Goal: Task Accomplishment & Management: Manage account settings

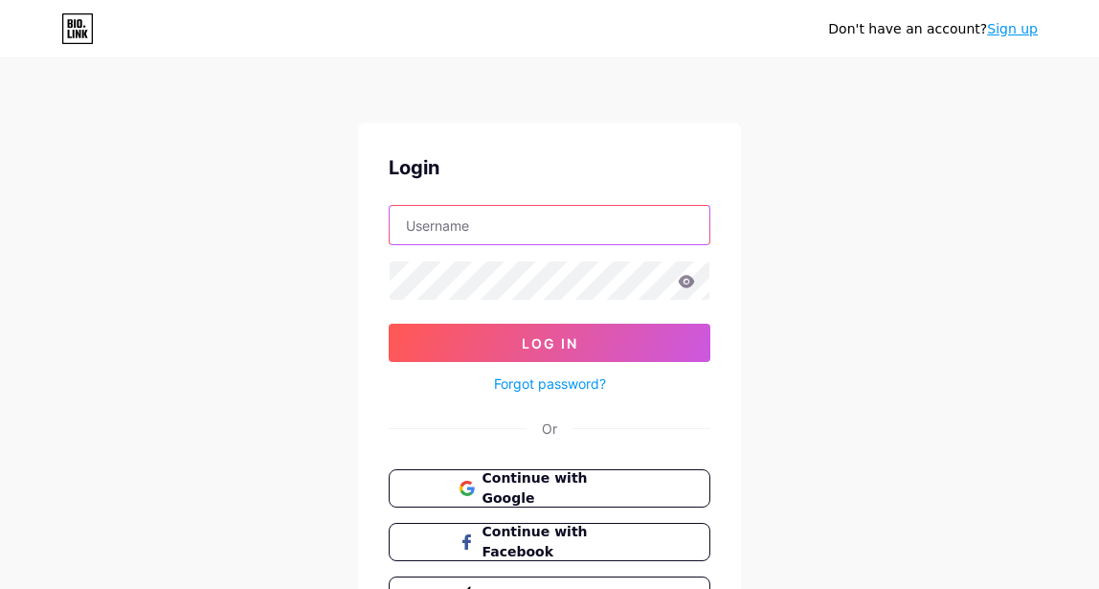
click at [599, 229] on input "text" at bounding box center [550, 225] width 320 height 38
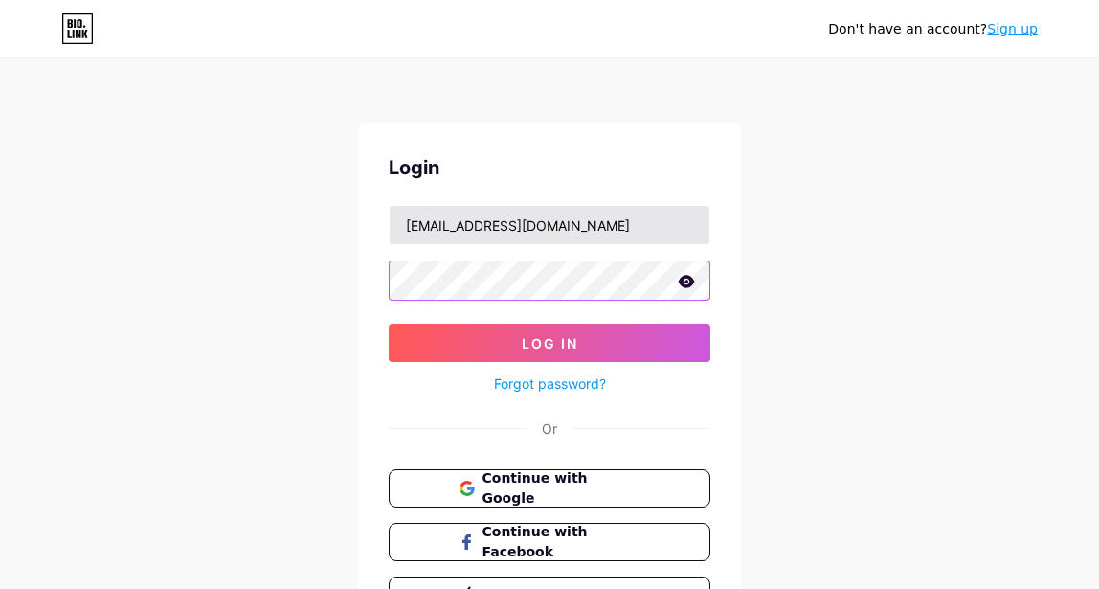
click at [389, 324] on button "Log In" at bounding box center [550, 343] width 322 height 38
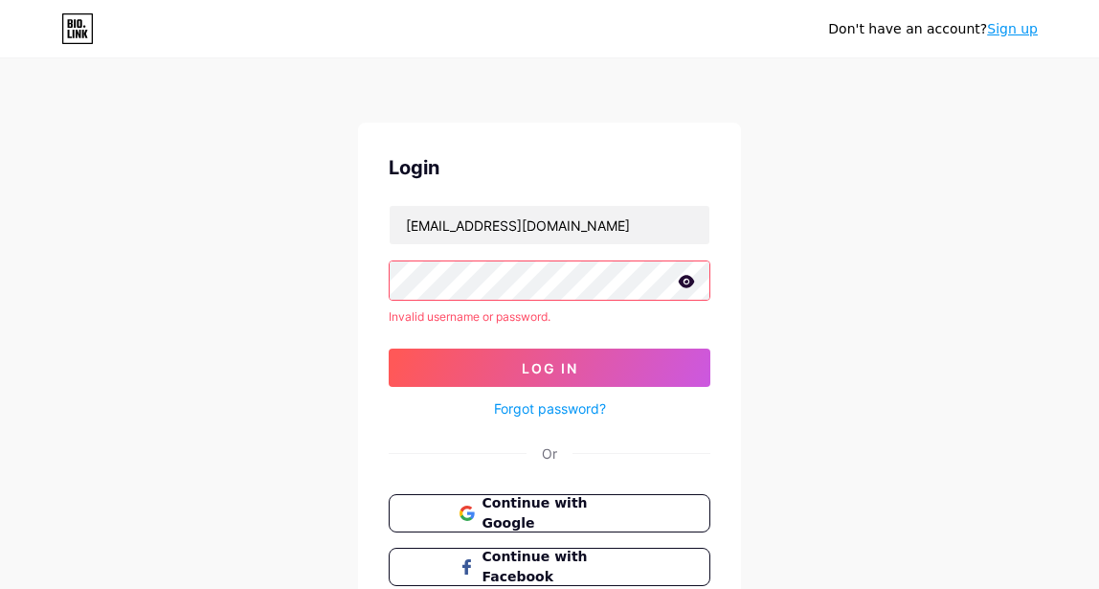
click at [692, 275] on icon at bounding box center [686, 281] width 17 height 13
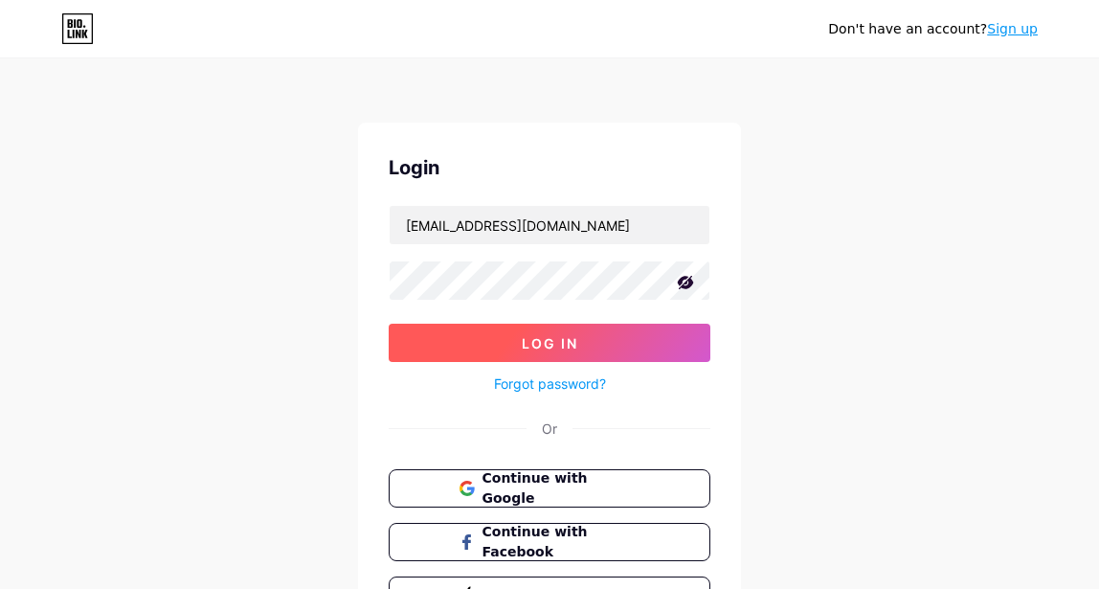
click at [547, 331] on button "Log In" at bounding box center [550, 343] width 322 height 38
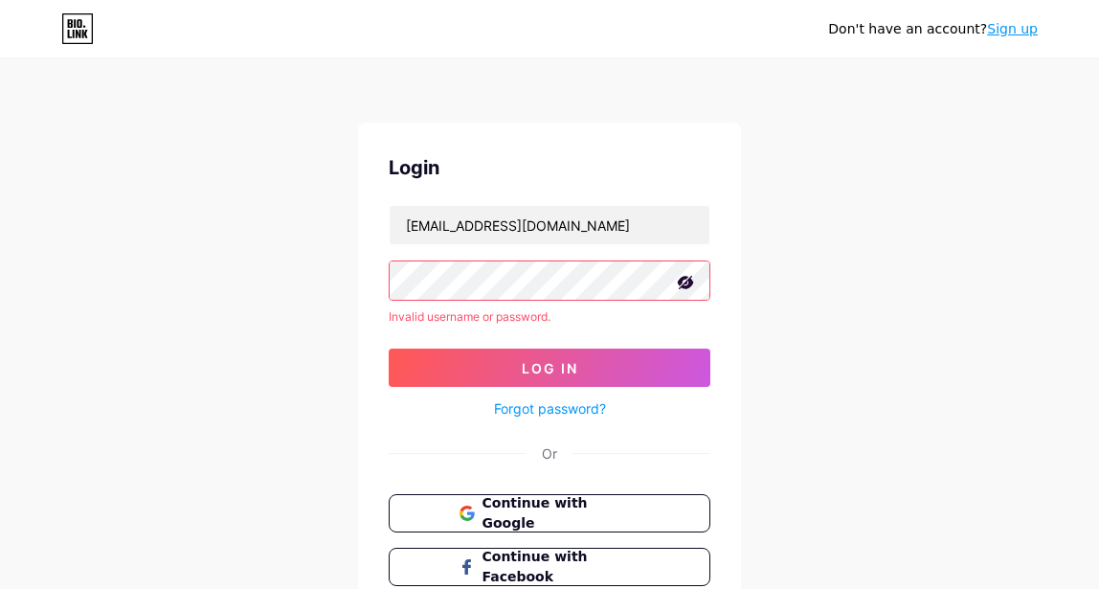
click at [306, 276] on div "Don't have an account? Sign up Login [EMAIL_ADDRESS][DOMAIN_NAME] Invalid usern…" at bounding box center [549, 365] width 1099 height 731
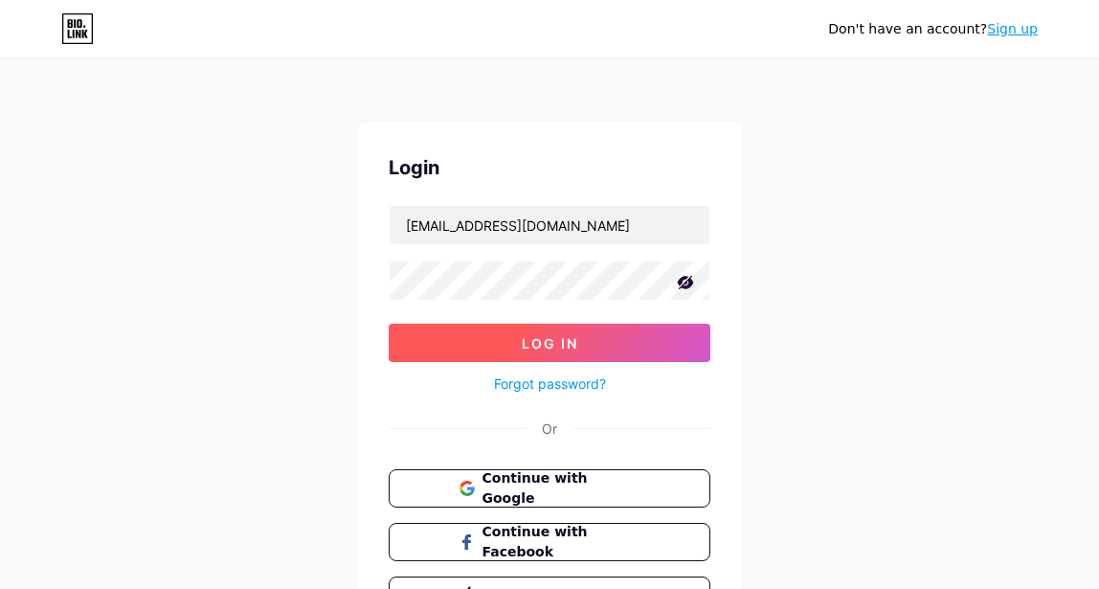
click at [541, 343] on span "Log In" at bounding box center [550, 343] width 56 height 16
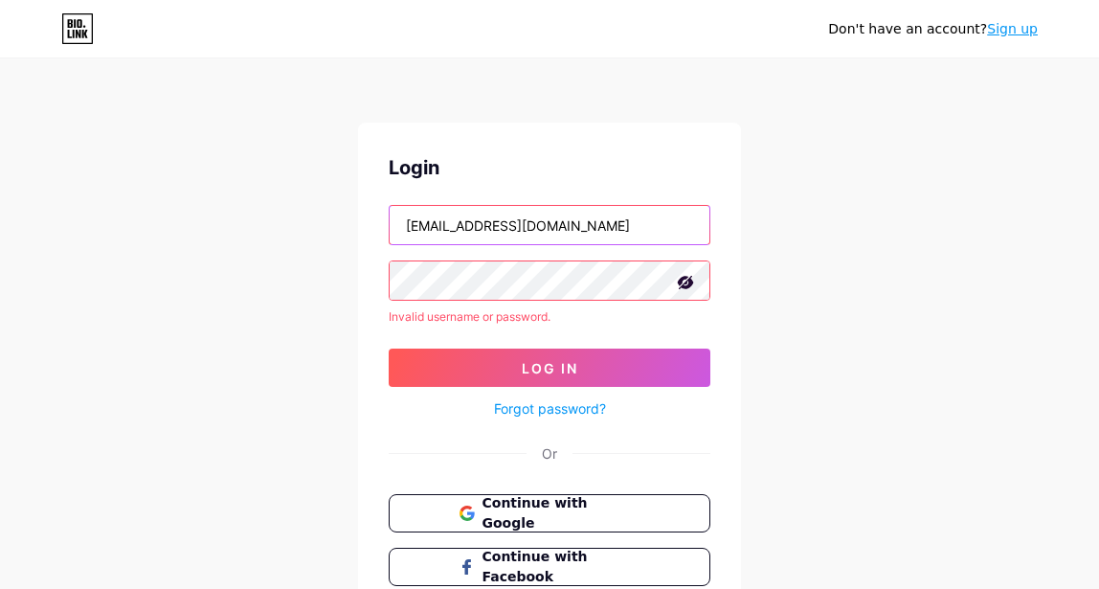
click at [555, 225] on input "[EMAIL_ADDRESS][DOMAIN_NAME]" at bounding box center [550, 225] width 320 height 38
drag, startPoint x: 558, startPoint y: 226, endPoint x: 313, endPoint y: 213, distance: 245.4
click at [313, 213] on div "Don't have an account? Sign up Login [EMAIL_ADDRESS][DOMAIN_NAME] Invalid usern…" at bounding box center [549, 365] width 1099 height 731
type input "[EMAIL_ADDRESS][DOMAIN_NAME]"
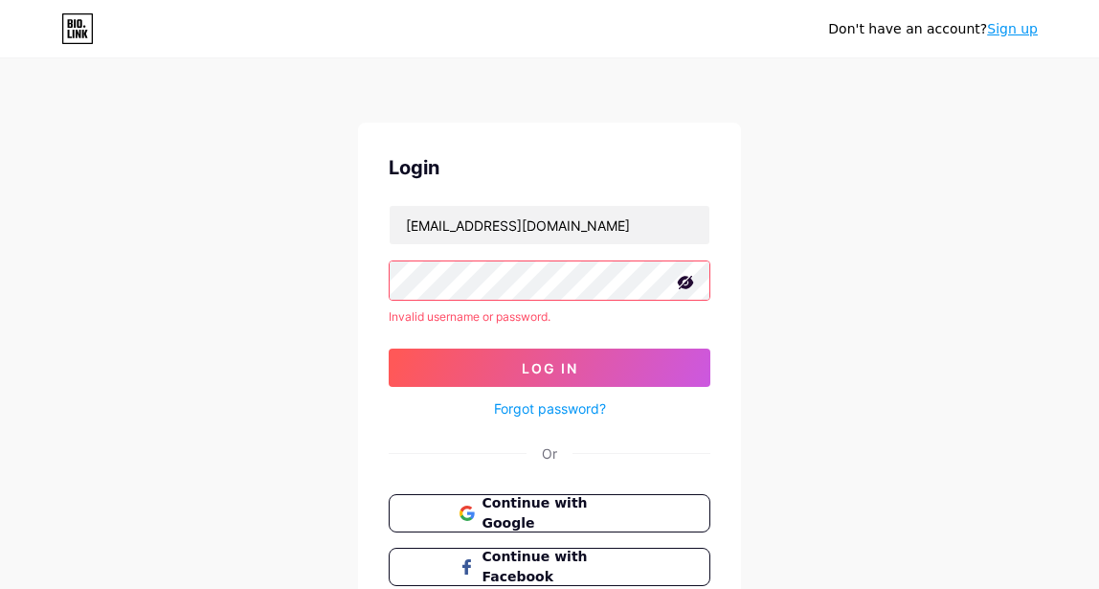
click at [367, 265] on div "Login [EMAIL_ADDRESS][DOMAIN_NAME] Invalid username or password. Log In Forgot …" at bounding box center [549, 397] width 383 height 548
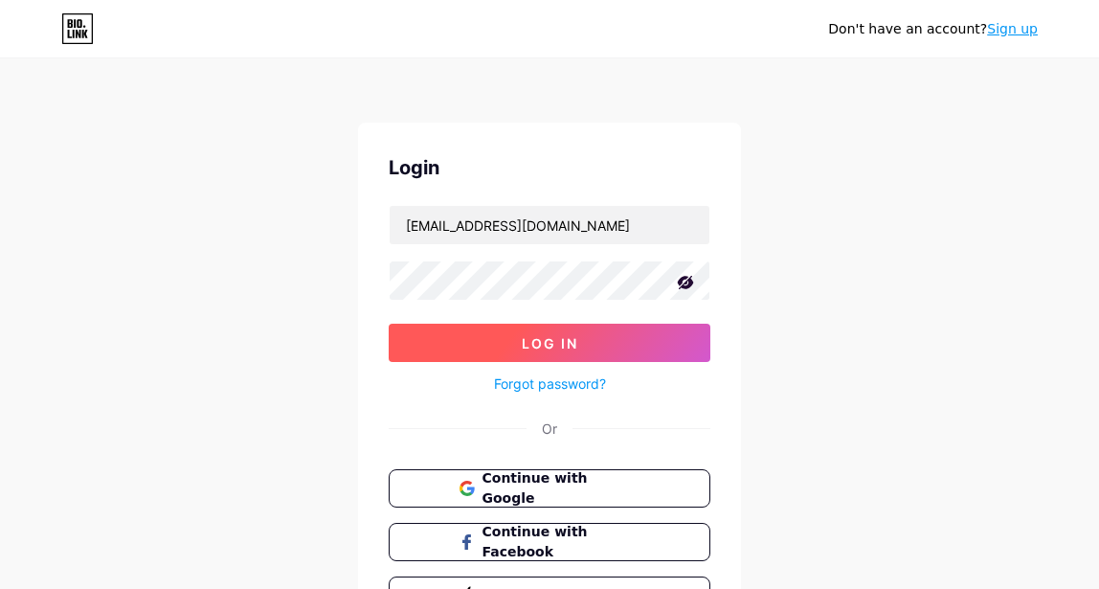
click at [593, 343] on button "Log In" at bounding box center [550, 343] width 322 height 38
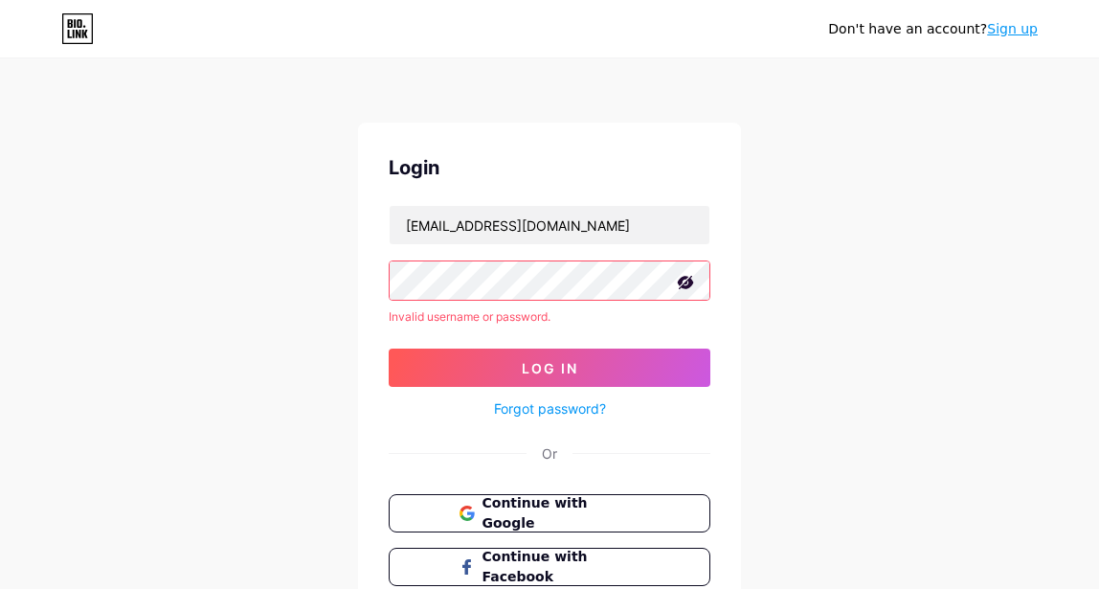
click at [549, 404] on link "Forgot password?" at bounding box center [550, 408] width 112 height 20
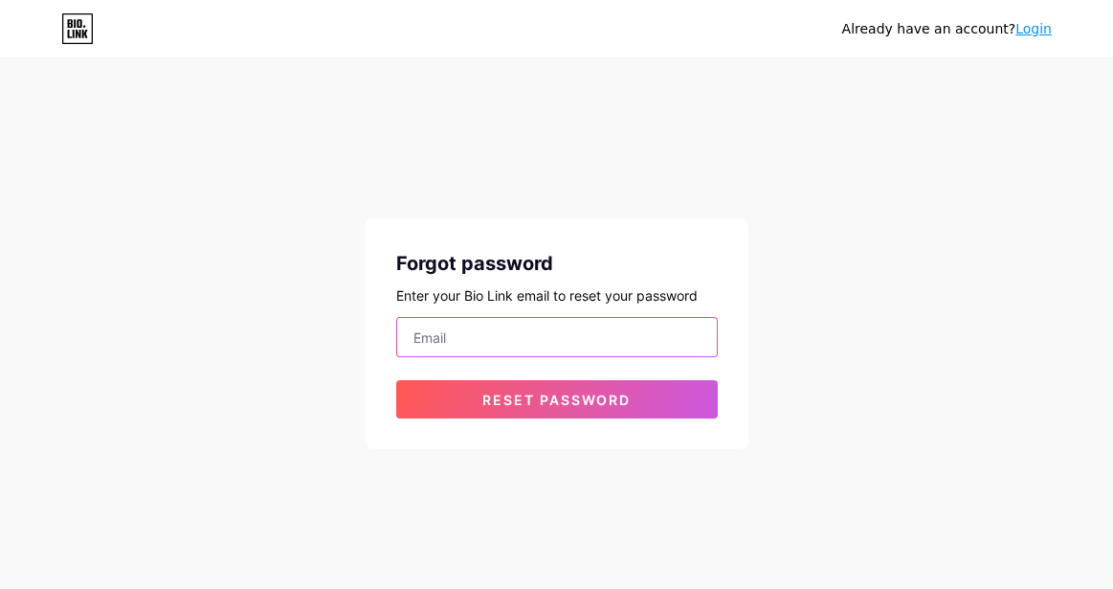
click at [605, 324] on input "email" at bounding box center [557, 337] width 320 height 38
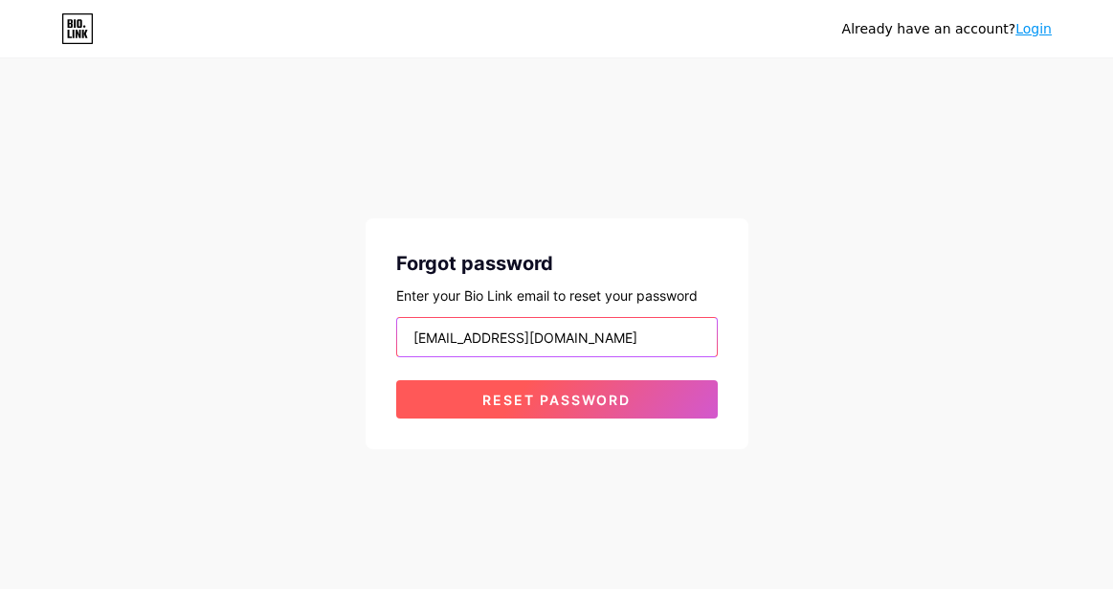
type input "[EMAIL_ADDRESS][DOMAIN_NAME]"
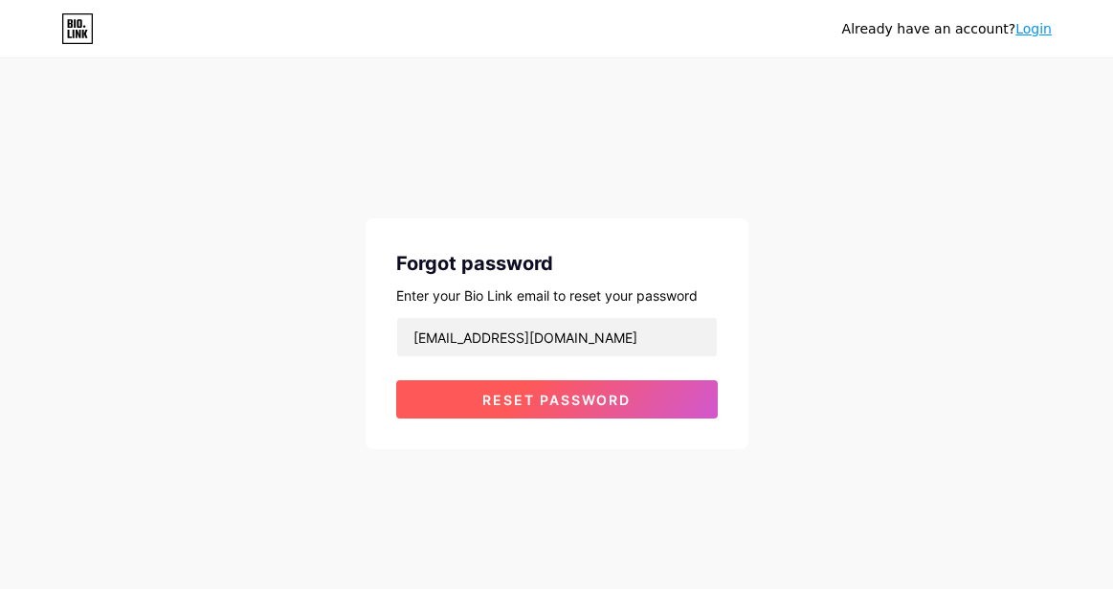
click at [601, 398] on span "Reset password" at bounding box center [557, 400] width 148 height 16
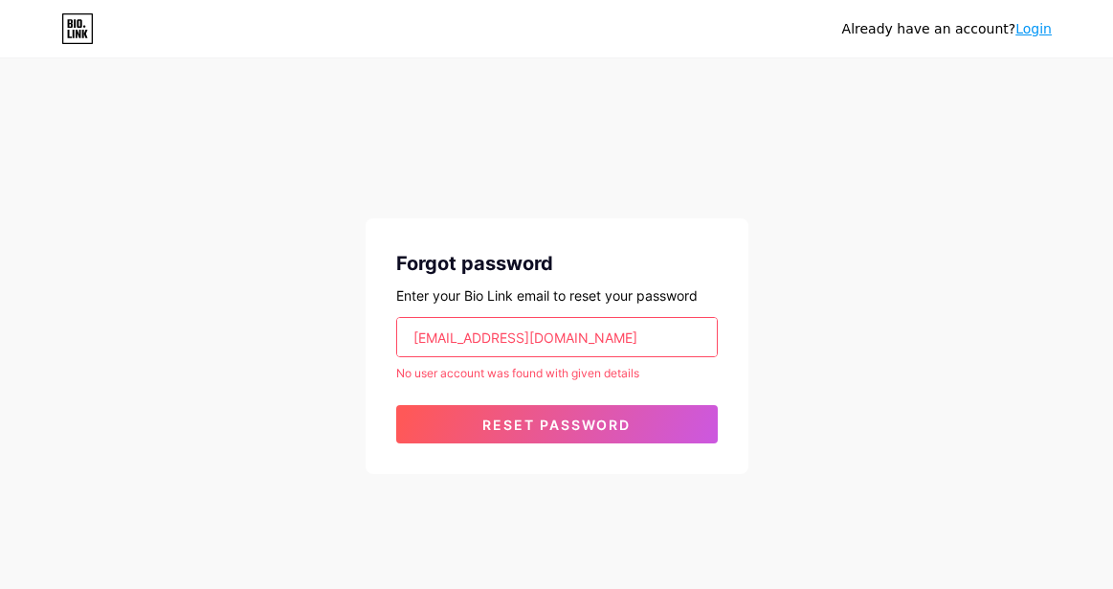
click at [1038, 30] on link "Login" at bounding box center [1034, 28] width 36 height 15
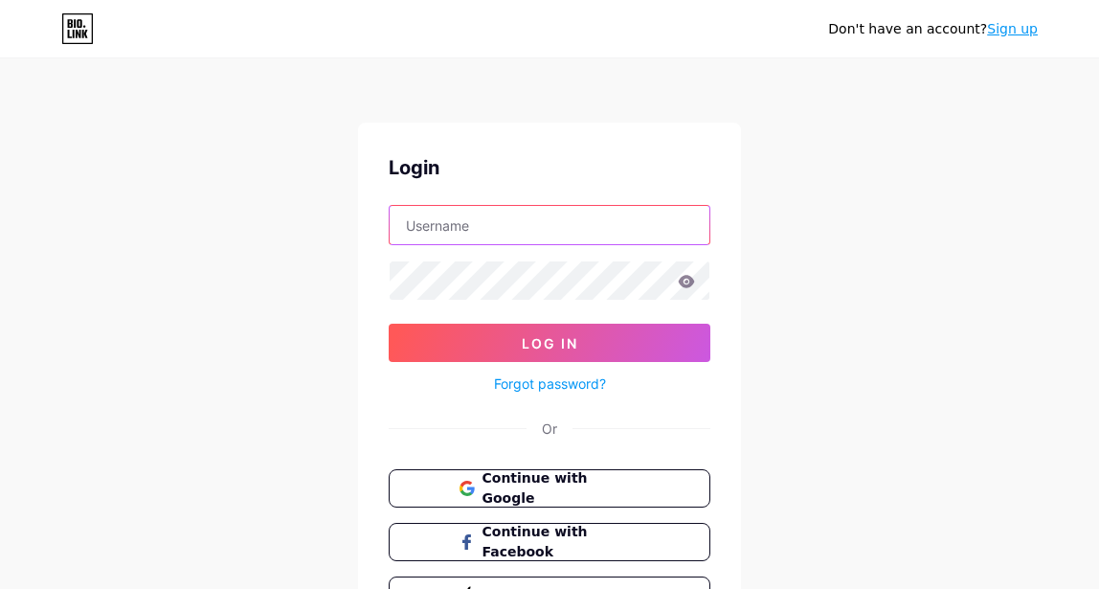
click at [500, 228] on input "text" at bounding box center [550, 225] width 320 height 38
type input "el_perro_borracho"
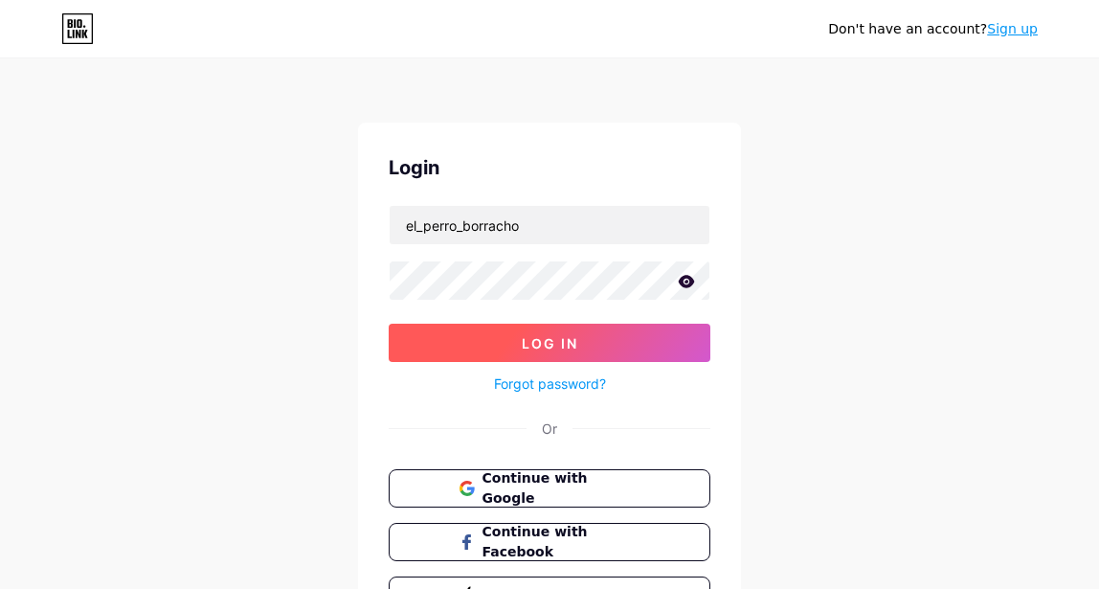
click at [532, 337] on span "Log In" at bounding box center [550, 343] width 56 height 16
